Goal: Information Seeking & Learning: Learn about a topic

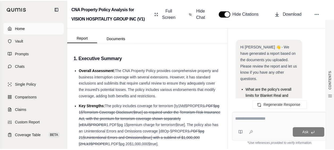
scroll to position [5676, 0]
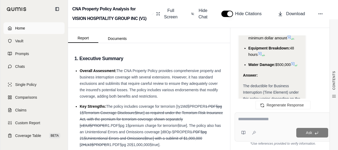
click at [34, 28] on link "Home" at bounding box center [33, 28] width 61 height 12
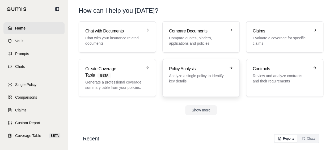
click at [187, 70] on h3 "Policy Analysis" at bounding box center [197, 69] width 57 height 6
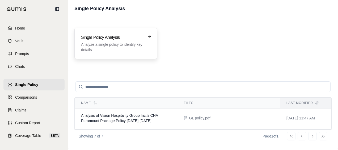
click at [120, 47] on p "Analyze a single policy to identify key details" at bounding box center [112, 47] width 62 height 11
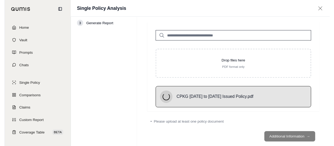
scroll to position [24, 0]
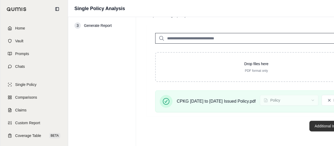
click at [321, 123] on button "Additional Information →" at bounding box center [335, 126] width 52 height 11
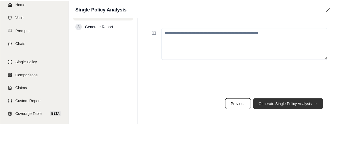
scroll to position [0, 0]
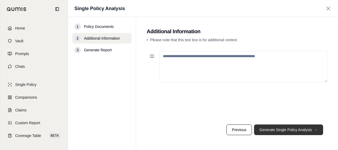
click at [285, 131] on button "Generate Single Policy Analysis →" at bounding box center [288, 129] width 69 height 11
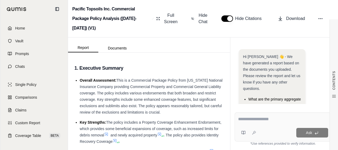
scroll to position [40, 0]
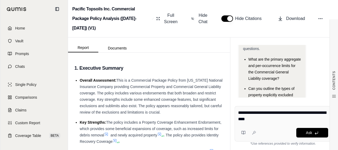
type textarea "**********"
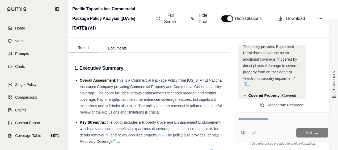
scroll to position [1343, 0]
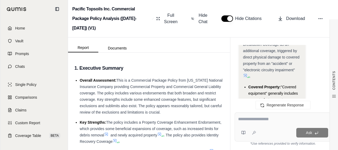
click at [270, 117] on textarea at bounding box center [283, 119] width 90 height 6
type textarea "**********"
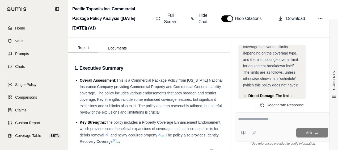
scroll to position [2724, 0]
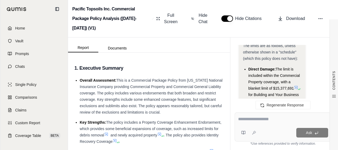
drag, startPoint x: 273, startPoint y: 123, endPoint x: 274, endPoint y: 120, distance: 3.2
click at [273, 121] on div at bounding box center [283, 120] width 90 height 8
click at [274, 120] on textarea at bounding box center [283, 119] width 90 height 6
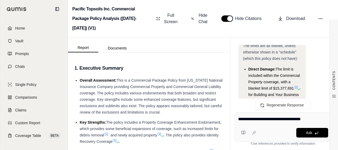
type textarea "**********"
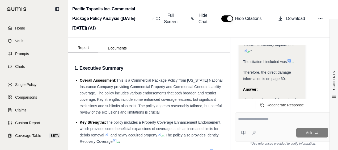
scroll to position [3264, 0]
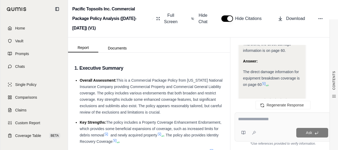
click at [264, 84] on icon at bounding box center [264, 84] width 4 height 4
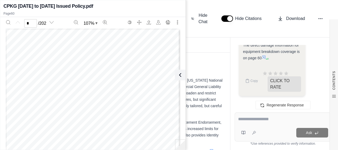
scroll to position [0, 0]
type input "**"
click at [258, 120] on textarea at bounding box center [283, 119] width 90 height 6
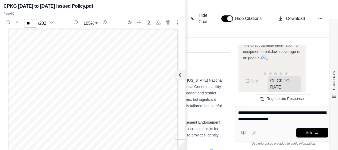
type textarea "**********"
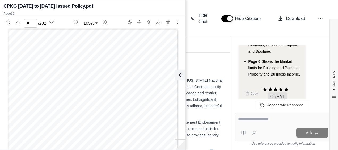
scroll to position [4086, 0]
click at [251, 124] on div "Ask" at bounding box center [283, 126] width 97 height 29
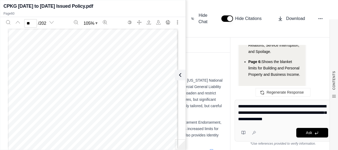
type textarea "**********"
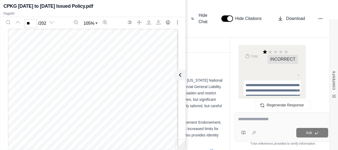
scroll to position [4631, 0]
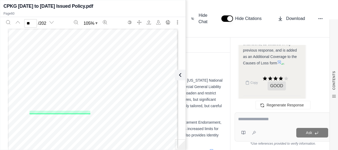
scroll to position [4604, 0]
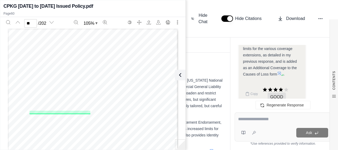
click at [280, 72] on icon at bounding box center [279, 73] width 3 height 3
click at [267, 120] on textarea at bounding box center [283, 119] width 90 height 6
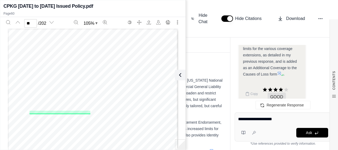
type textarea "**********"
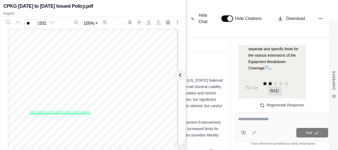
scroll to position [5243, 0]
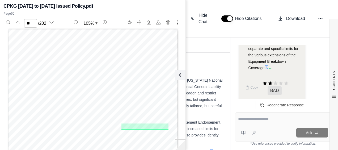
click at [267, 69] on icon at bounding box center [266, 67] width 4 height 4
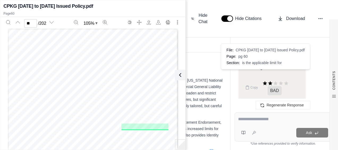
click at [267, 69] on icon at bounding box center [266, 67] width 4 height 4
click at [270, 116] on textarea at bounding box center [283, 119] width 90 height 6
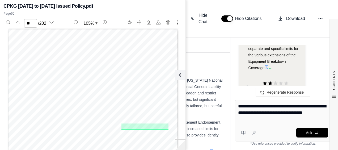
type textarea "**********"
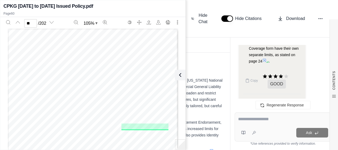
scroll to position [6176, 0]
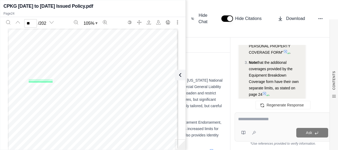
scroll to position [6230, 0]
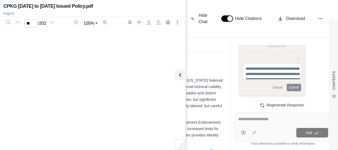
type input "**"
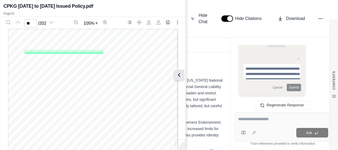
click at [179, 76] on icon at bounding box center [179, 74] width 2 height 3
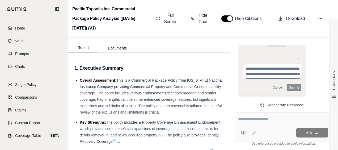
click at [19, 30] on span "Home" at bounding box center [20, 27] width 10 height 5
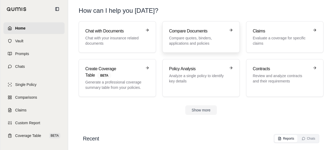
click at [208, 36] on p "Compare quotes, binders, applications and policies" at bounding box center [197, 40] width 57 height 11
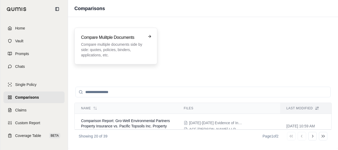
click at [120, 42] on p "Compare multiple documents side by side: quotes, policies, binders, application…" at bounding box center [112, 50] width 62 height 16
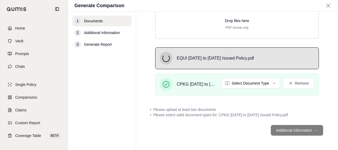
scroll to position [102, 0]
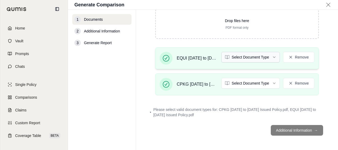
click at [270, 60] on html "Home Vault Prompts Chats Single Policy Comparisons Claims Custom Report Coverag…" at bounding box center [169, 95] width 338 height 190
click at [260, 83] on html "Home Vault Prompts Chats Single Policy Comparisons Claims Custom Report Coverag…" at bounding box center [169, 95] width 338 height 190
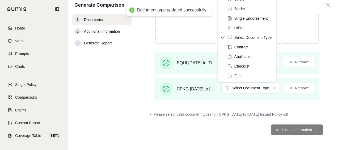
scroll to position [97, 0]
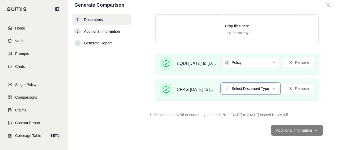
drag, startPoint x: 336, startPoint y: 82, endPoint x: 337, endPoint y: 72, distance: 10.1
click at [337, 72] on html "Home Vault Prompts Chats Single Policy Comparisons Claims Custom Report Coverag…" at bounding box center [169, 95] width 338 height 190
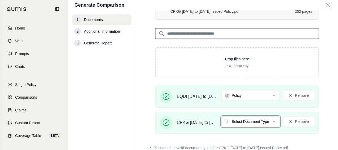
scroll to position [62, 0]
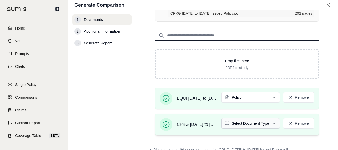
click at [275, 122] on html "Home Vault Prompts Chats Single Policy Comparisons Claims Custom Report Coverag…" at bounding box center [169, 95] width 338 height 190
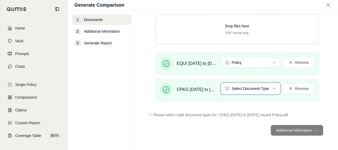
scroll to position [82, 0]
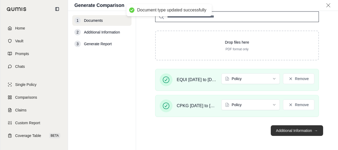
click at [279, 130] on button "Additional Information →" at bounding box center [297, 130] width 52 height 11
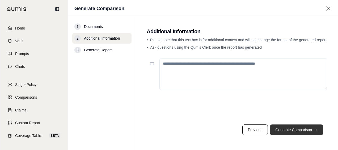
click at [291, 125] on button "Generate Comparison →" at bounding box center [296, 129] width 53 height 11
